Goal: Information Seeking & Learning: Learn about a topic

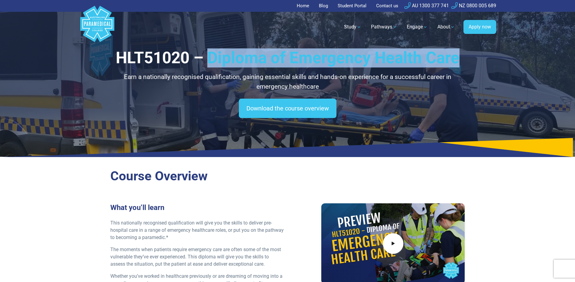
drag, startPoint x: 208, startPoint y: 57, endPoint x: 457, endPoint y: 58, distance: 249.6
click at [457, 58] on h1 "HLT51020 – Diploma of Emergency Health Care" at bounding box center [287, 57] width 354 height 19
copy h1 "Diploma of Emergency Health Care"
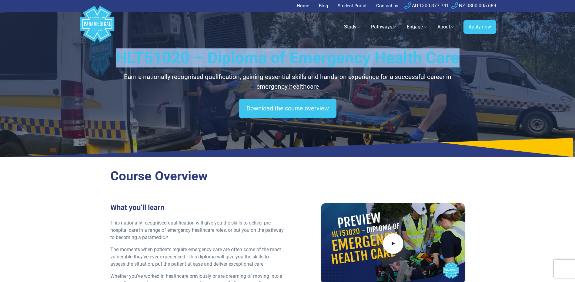
drag, startPoint x: 57, startPoint y: 52, endPoint x: 463, endPoint y: 62, distance: 405.8
click at [463, 62] on div "HLT51020 – Diploma of Emergency Health Care Earn a nationally recognised qualif…" at bounding box center [287, 78] width 575 height 157
drag, startPoint x: 463, startPoint y: 62, endPoint x: 436, endPoint y: 58, distance: 26.9
copy h1 "HLT51020 – Diploma of Emergency Health Care"
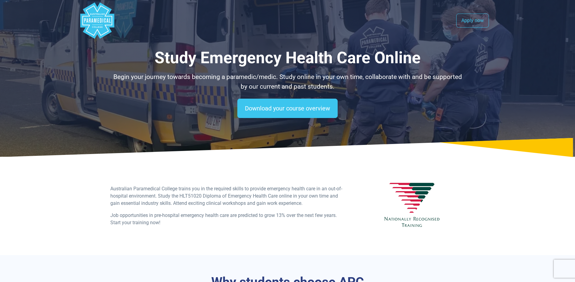
select select "**********"
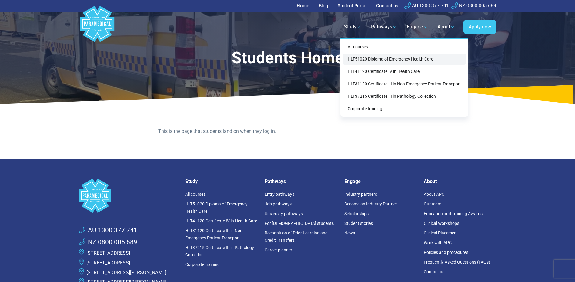
click at [359, 60] on link "HLT51020 Diploma of Emergency Health Care" at bounding box center [404, 59] width 123 height 11
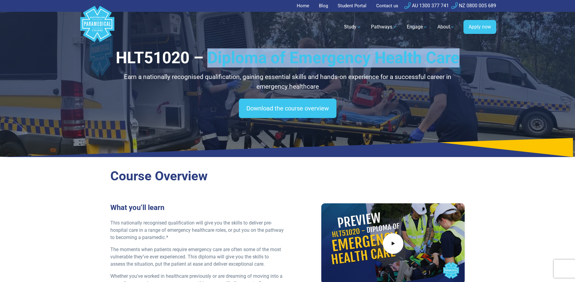
drag, startPoint x: 208, startPoint y: 58, endPoint x: 473, endPoint y: 55, distance: 264.8
click at [473, 55] on div "HLT51020 – Diploma of Emergency Health Care Earn a nationally recognised qualif…" at bounding box center [287, 78] width 424 height 157
drag, startPoint x: 473, startPoint y: 55, endPoint x: 431, endPoint y: 55, distance: 42.1
copy h1 "Diploma of Emergency Health Care"
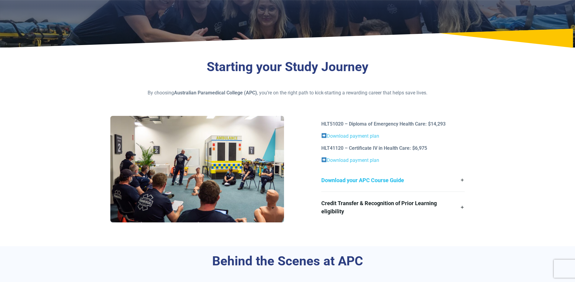
scroll to position [91, 0]
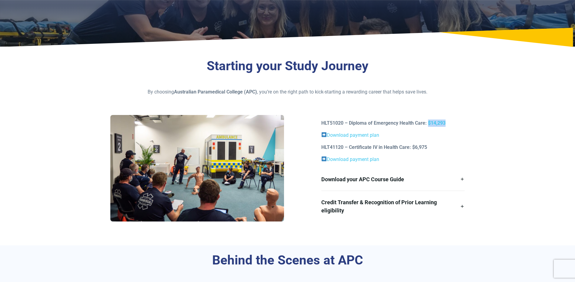
drag, startPoint x: 428, startPoint y: 122, endPoint x: 447, endPoint y: 121, distance: 18.8
click at [447, 121] on p "HLT51020 – Diploma of Emergency Health Care: $14,293" at bounding box center [392, 123] width 143 height 7
copy strong "$14,293"
drag, startPoint x: 429, startPoint y: 145, endPoint x: 349, endPoint y: 149, distance: 79.7
click at [349, 149] on p "HLT41120 – Certificate IV in Health Care: $6,975" at bounding box center [392, 147] width 143 height 7
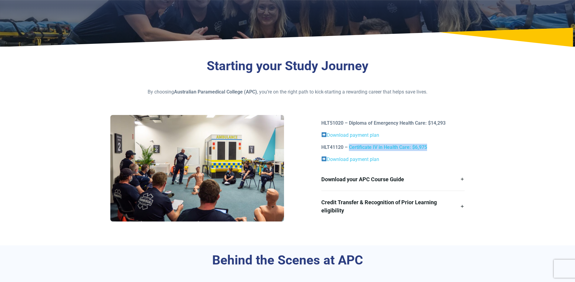
copy strong "Certificate IV in Health Care: $6,975"
